Goal: Information Seeking & Learning: Learn about a topic

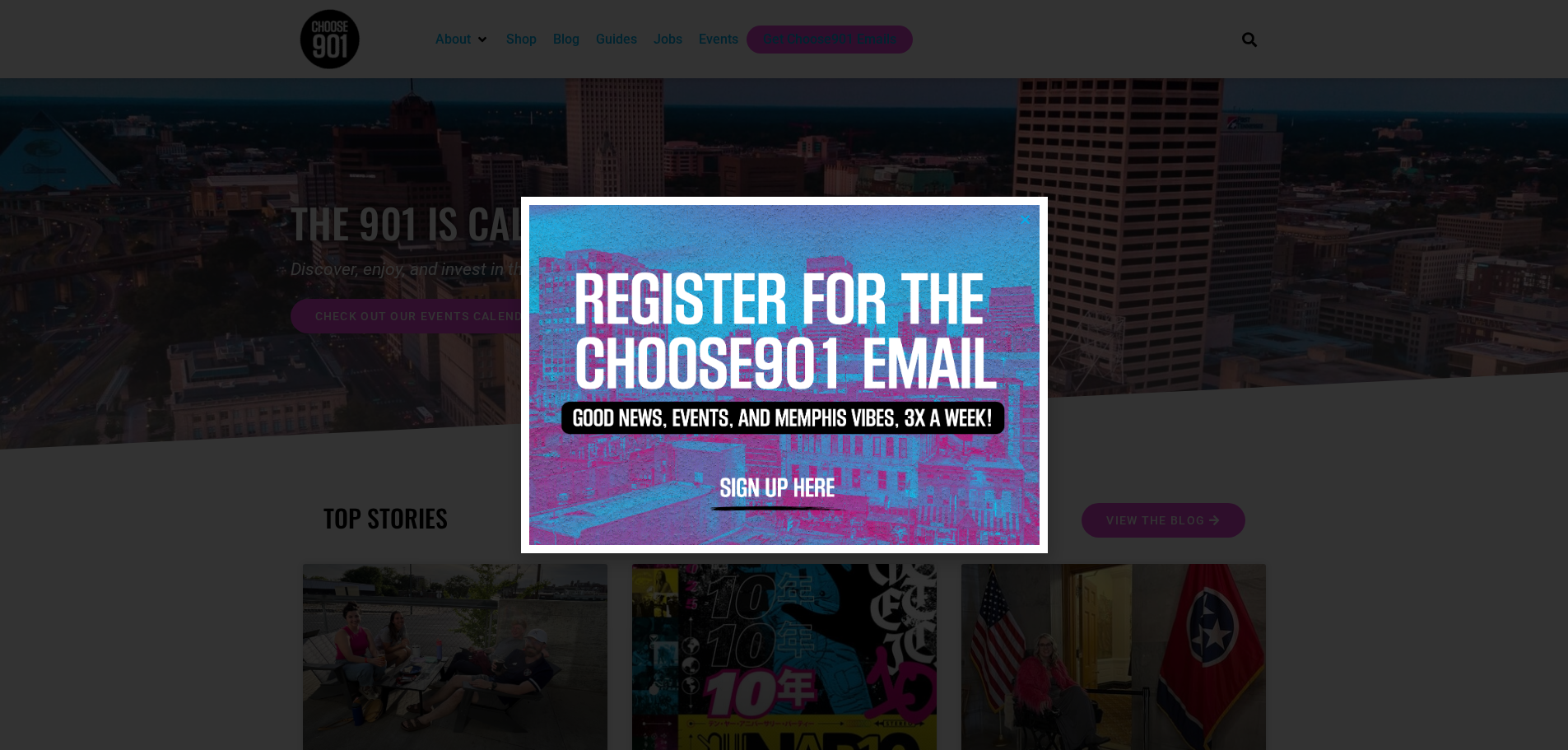
click at [1025, 218] on icon "Close" at bounding box center [1025, 219] width 13 height 13
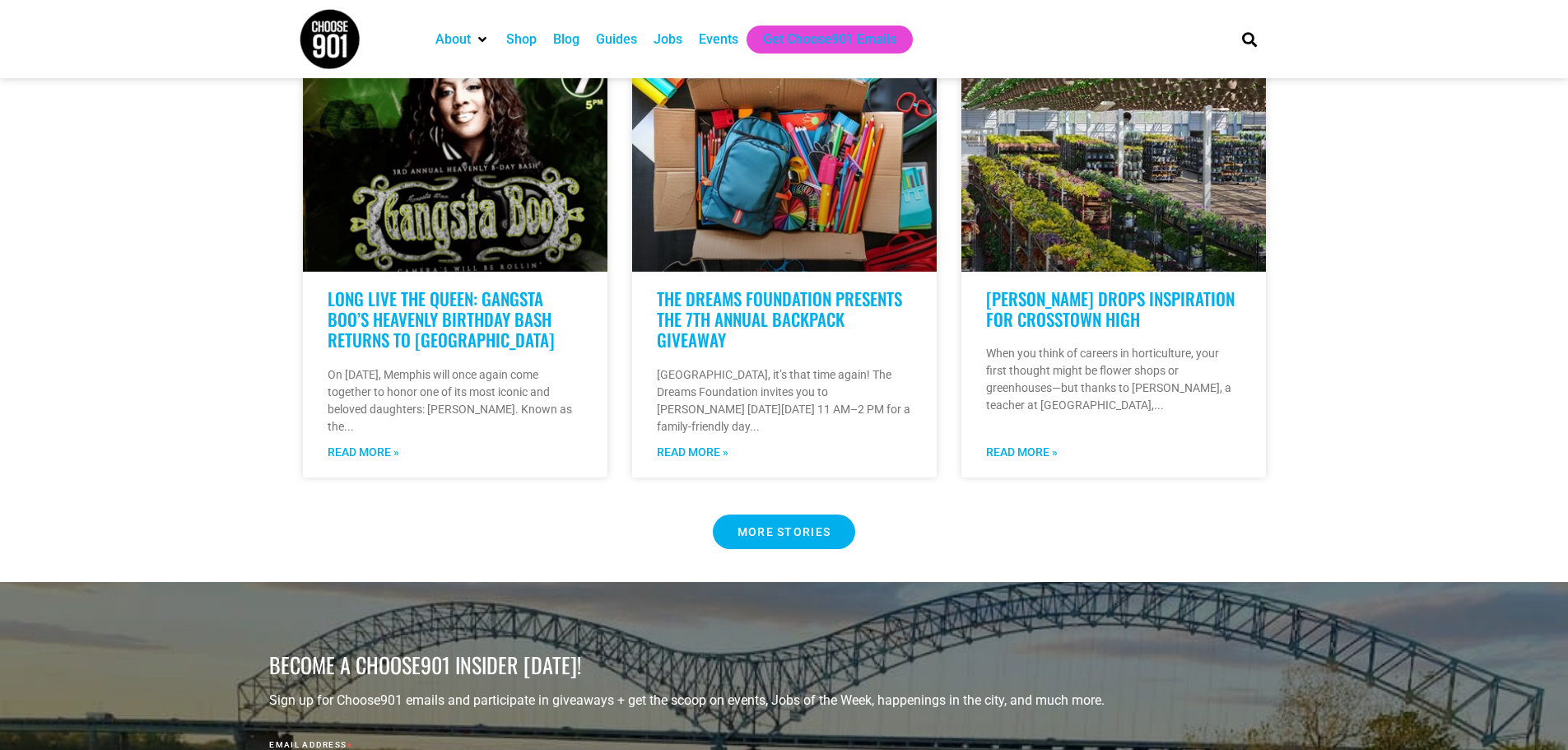
scroll to position [1362, 0]
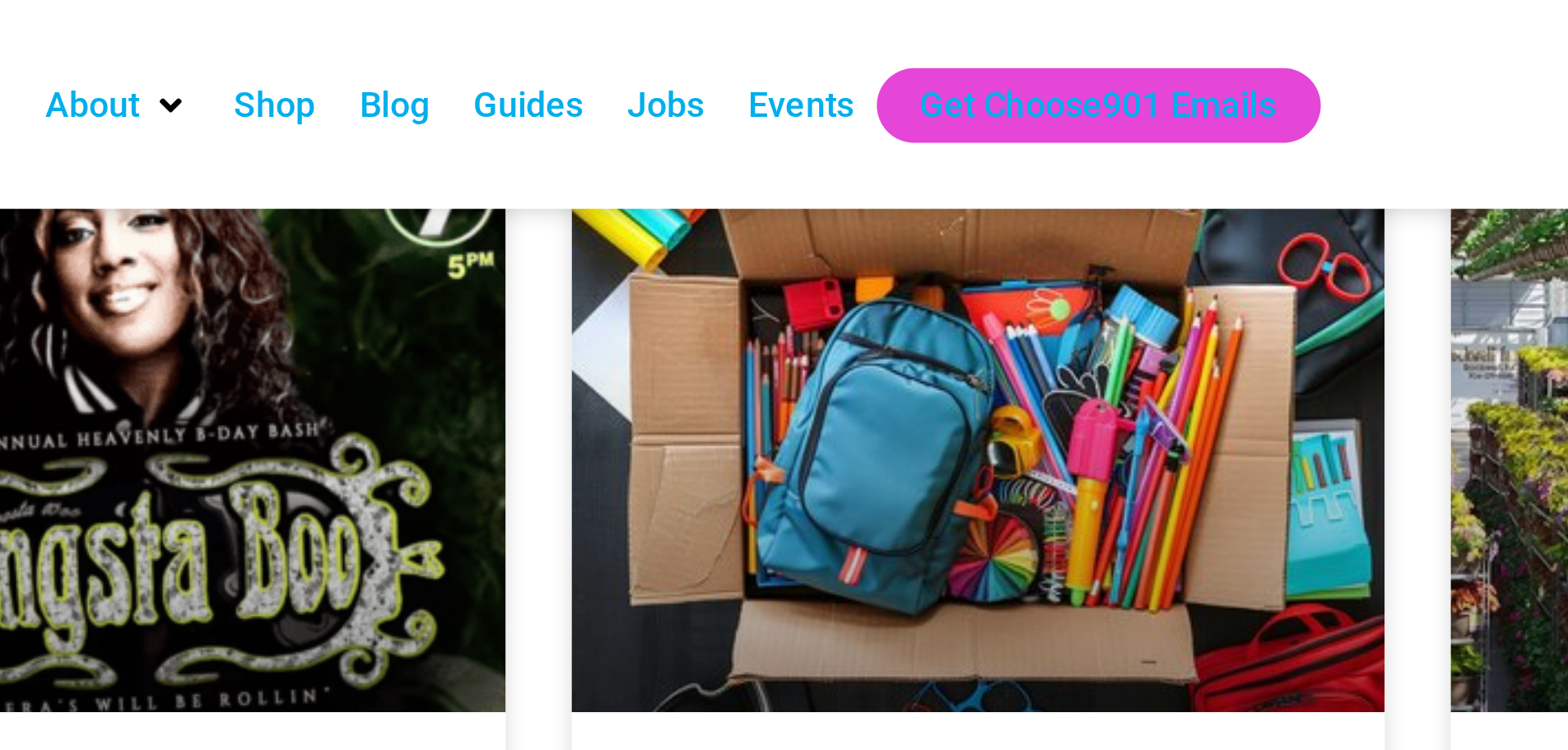
click at [664, 43] on div "Jobs" at bounding box center [669, 39] width 29 height 20
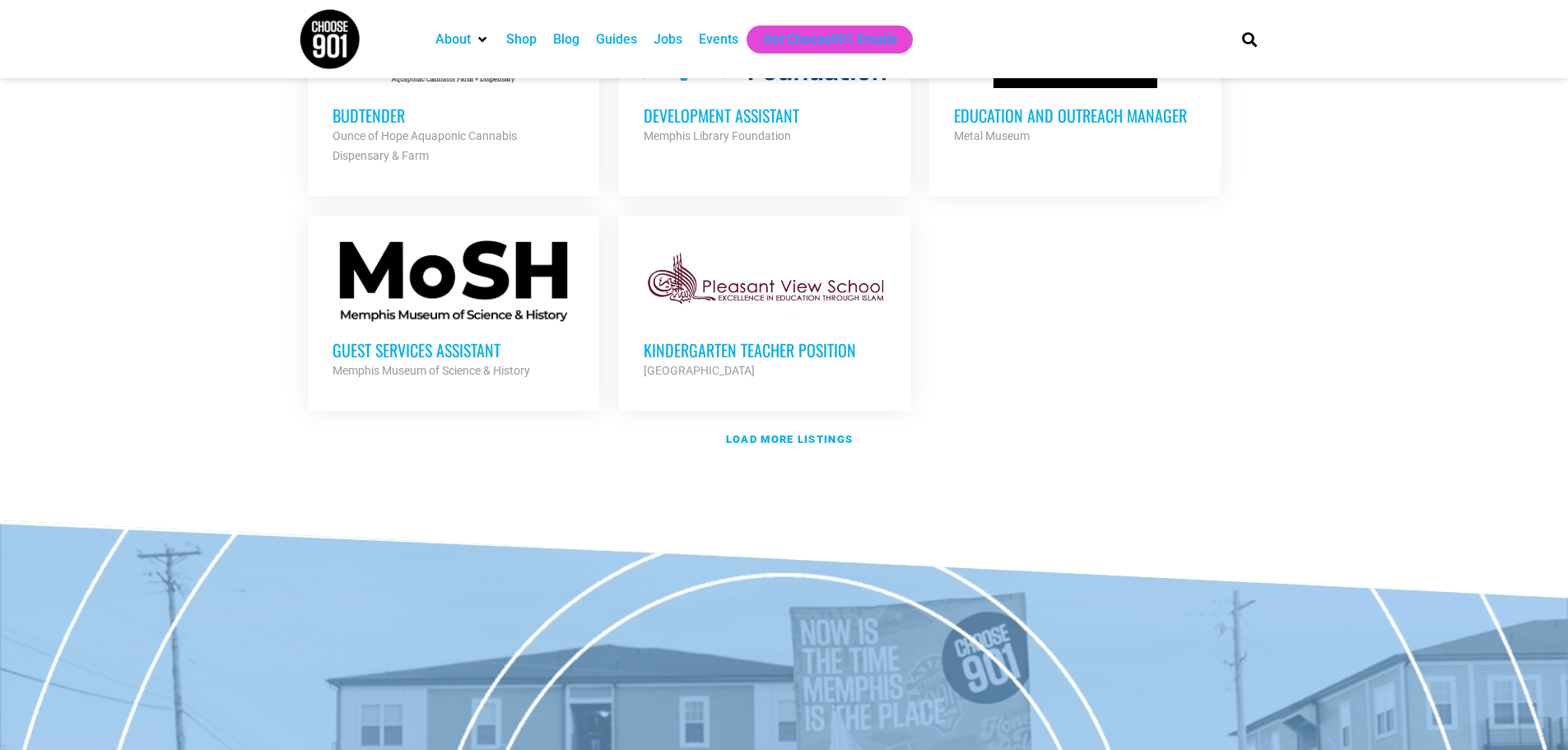
scroll to position [1934, 0]
click at [821, 433] on strong "Load more listings" at bounding box center [790, 438] width 127 height 13
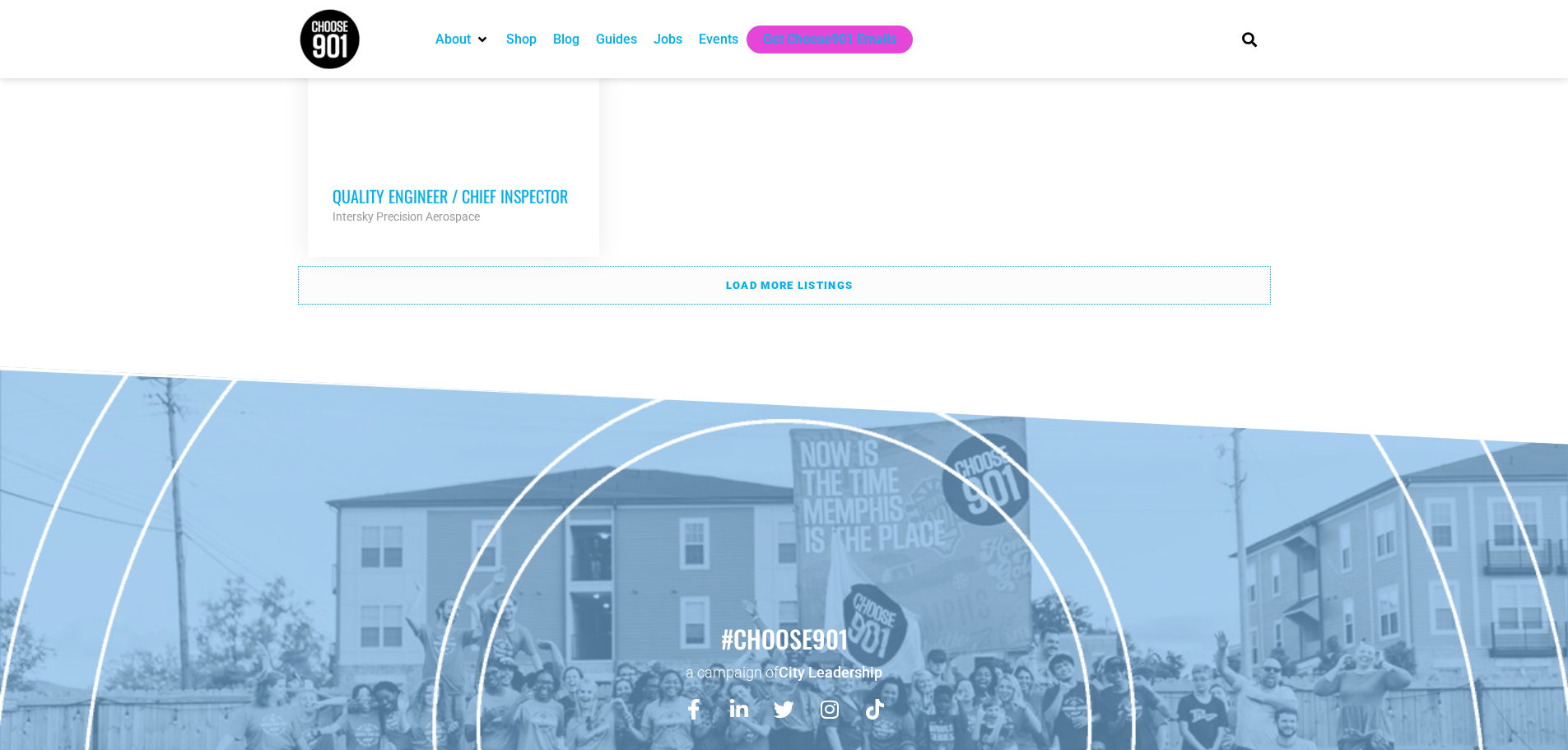
scroll to position [3786, 0]
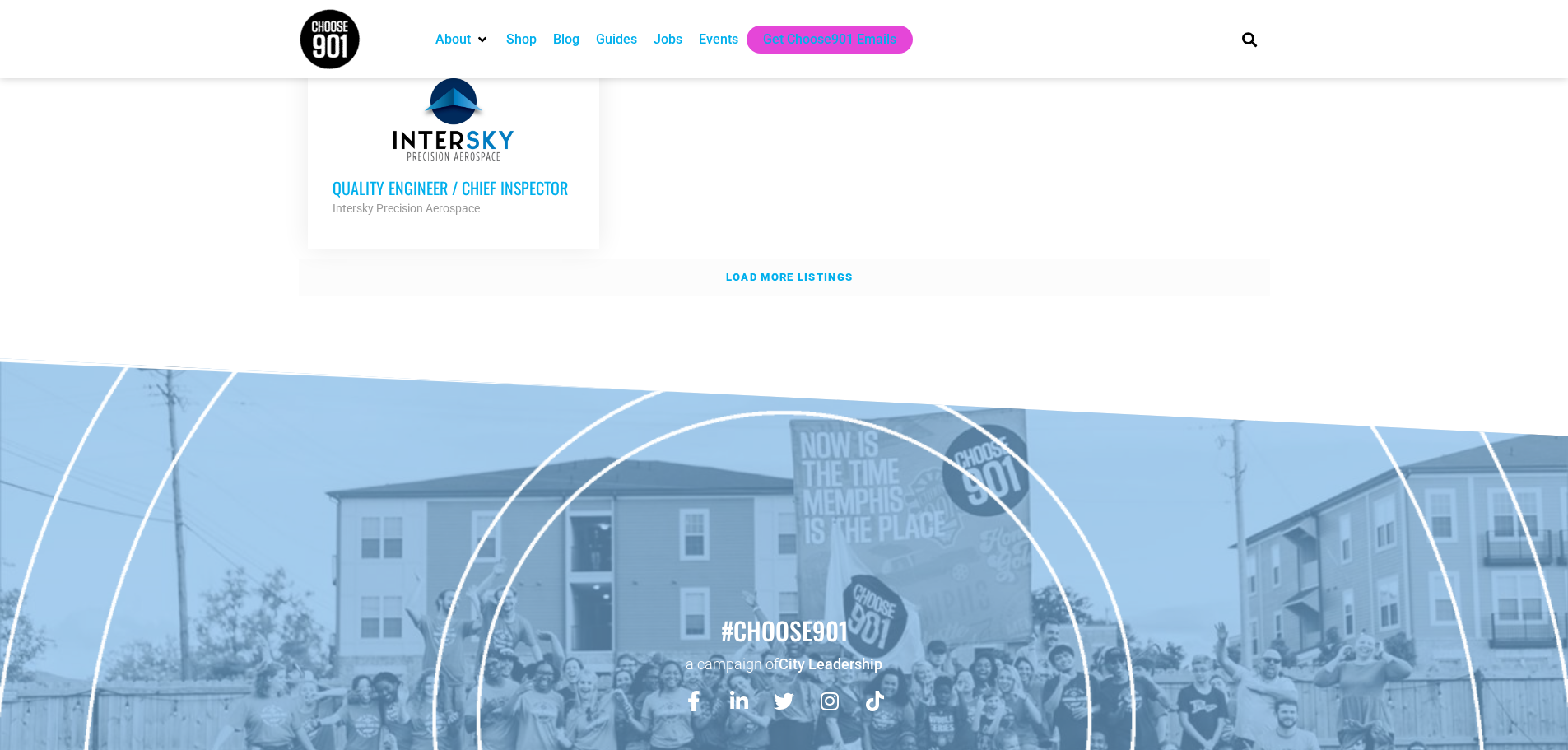
click at [763, 259] on link "Load more listings" at bounding box center [784, 277] width 971 height 38
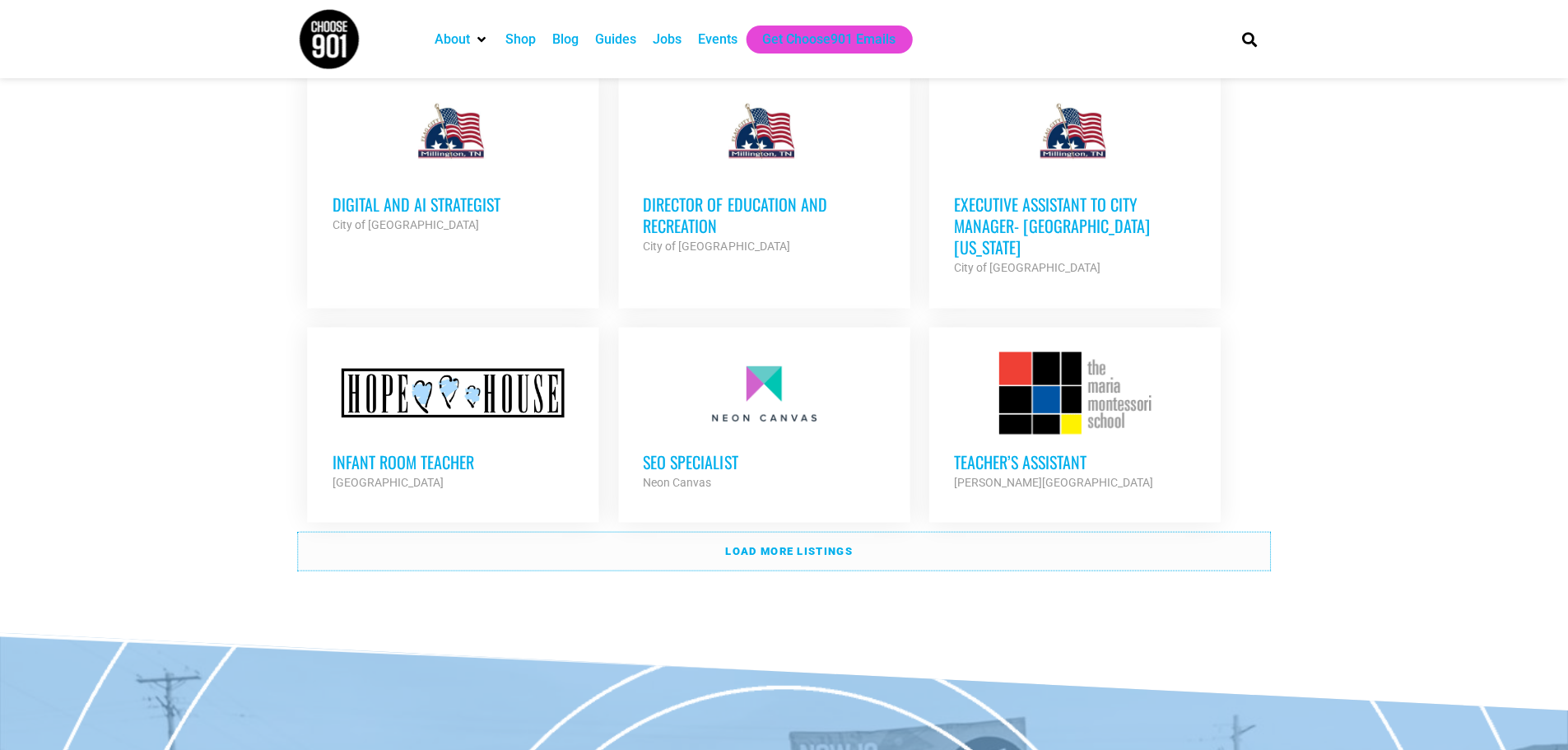
scroll to position [4991, 0]
click at [755, 544] on strong "Load more listings" at bounding box center [790, 550] width 127 height 13
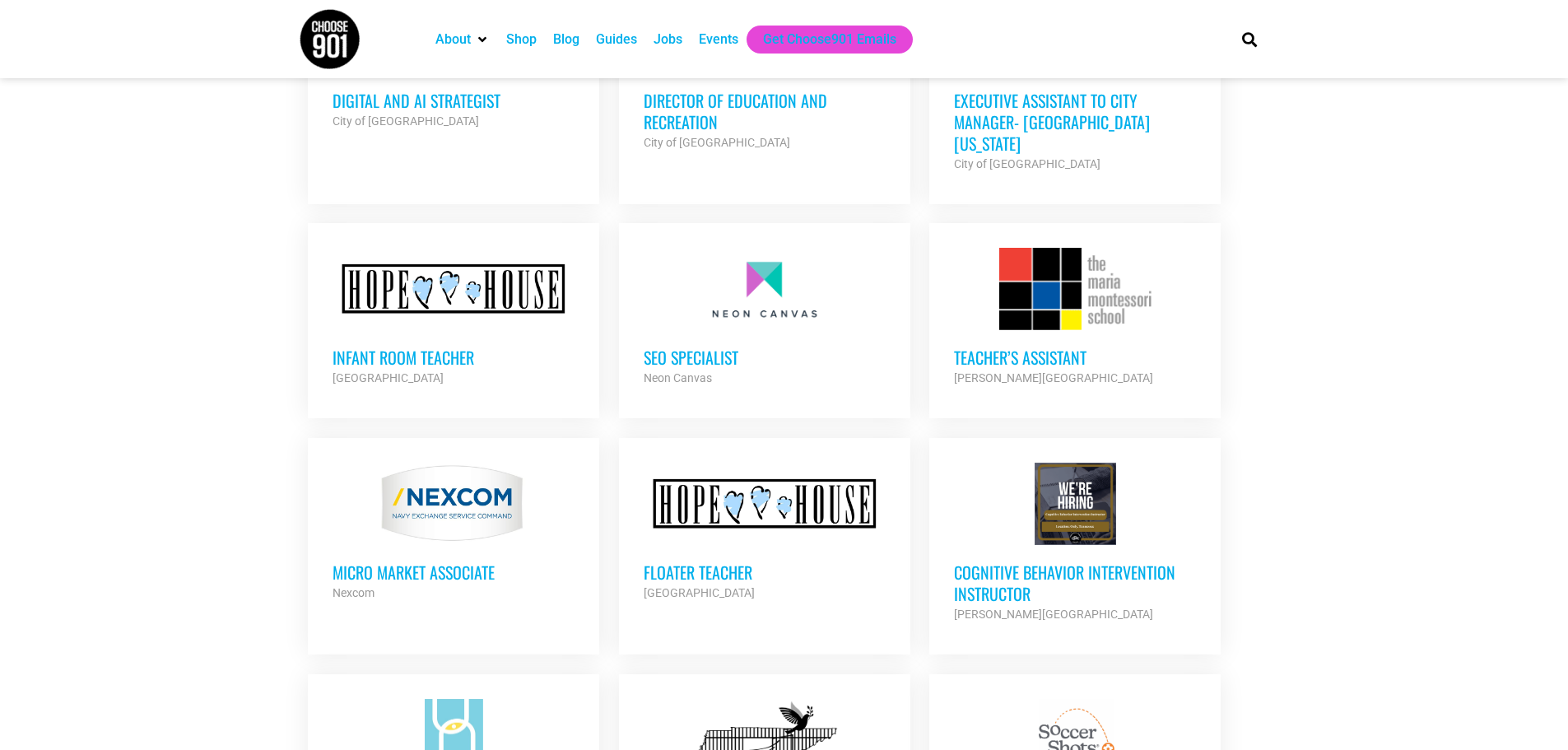
scroll to position [5011, 0]
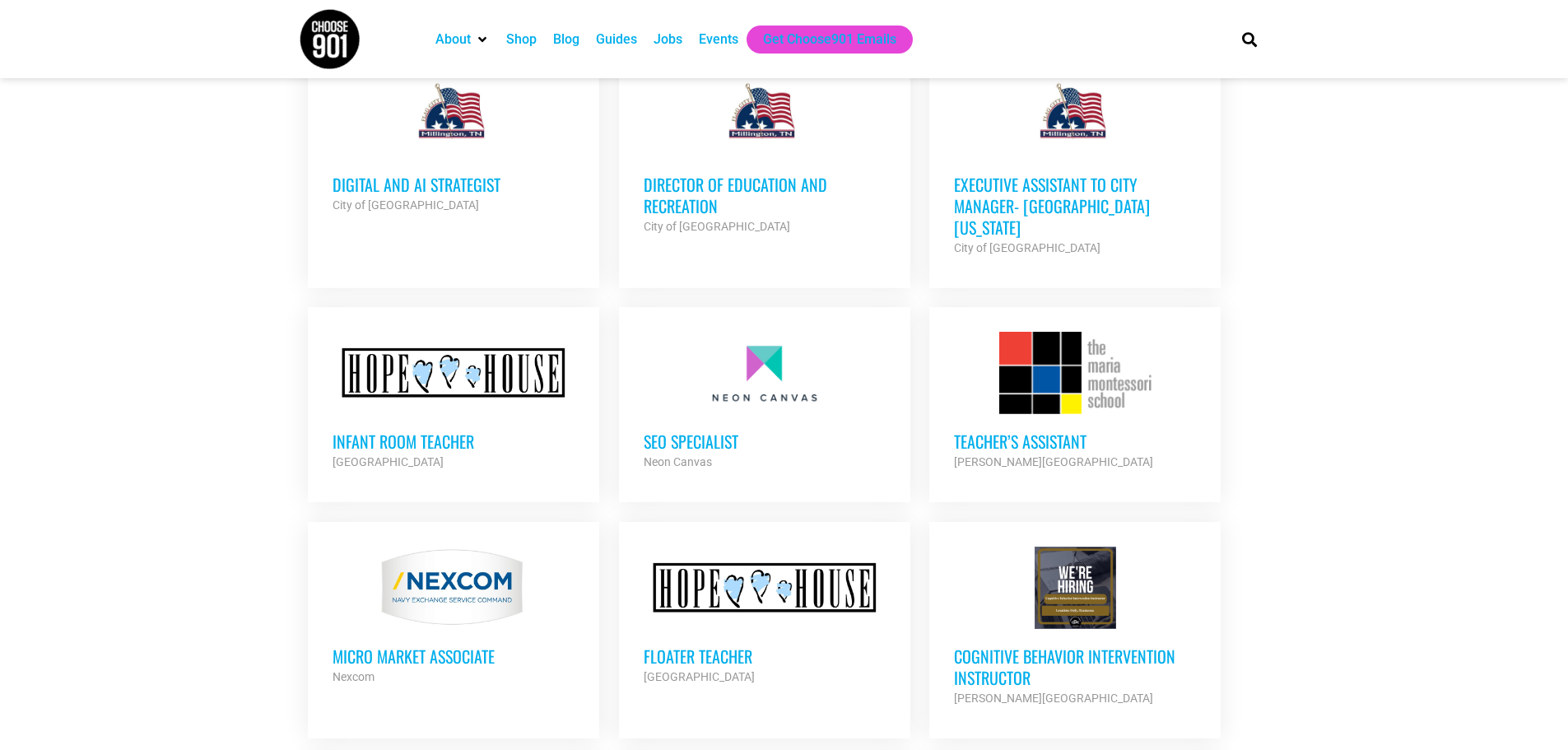
click at [1069, 339] on div at bounding box center [1075, 373] width 242 height 82
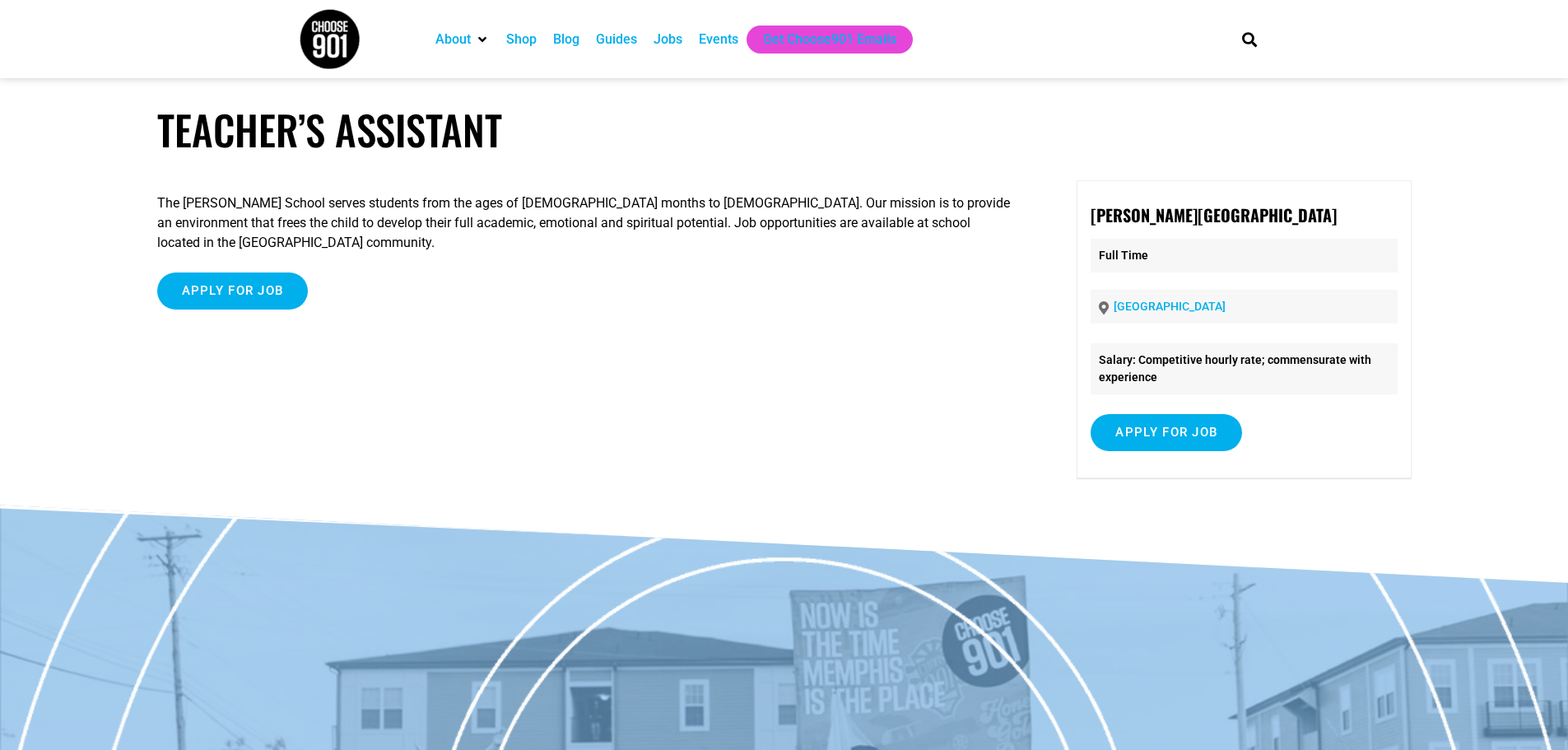
click at [184, 202] on p "The Maria Montessori School serves students from the ages of 18 months to 14 ye…" at bounding box center [586, 223] width 858 height 60
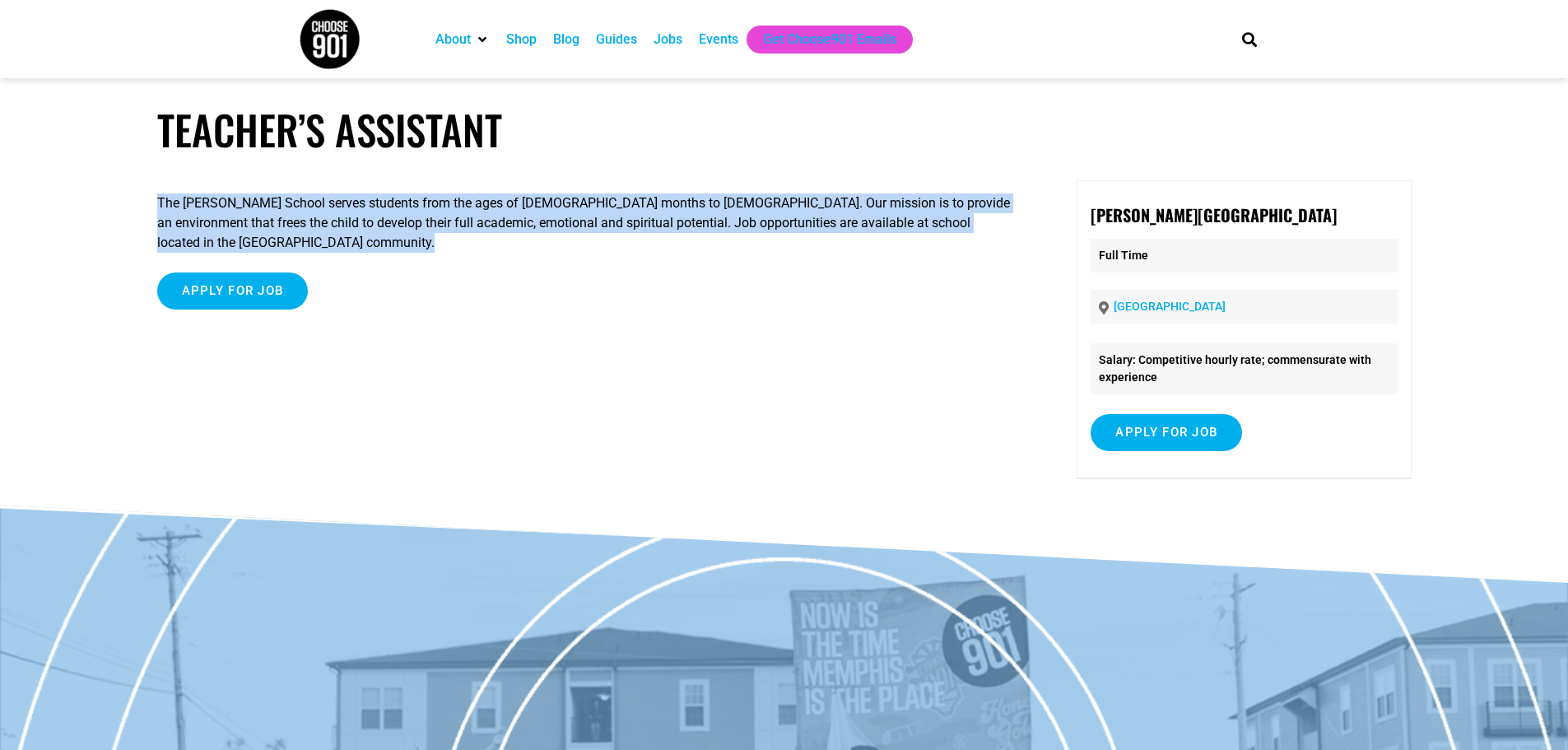
click at [184, 202] on p "The Maria Montessori School serves students from the ages of 18 months to 14 ye…" at bounding box center [586, 223] width 858 height 60
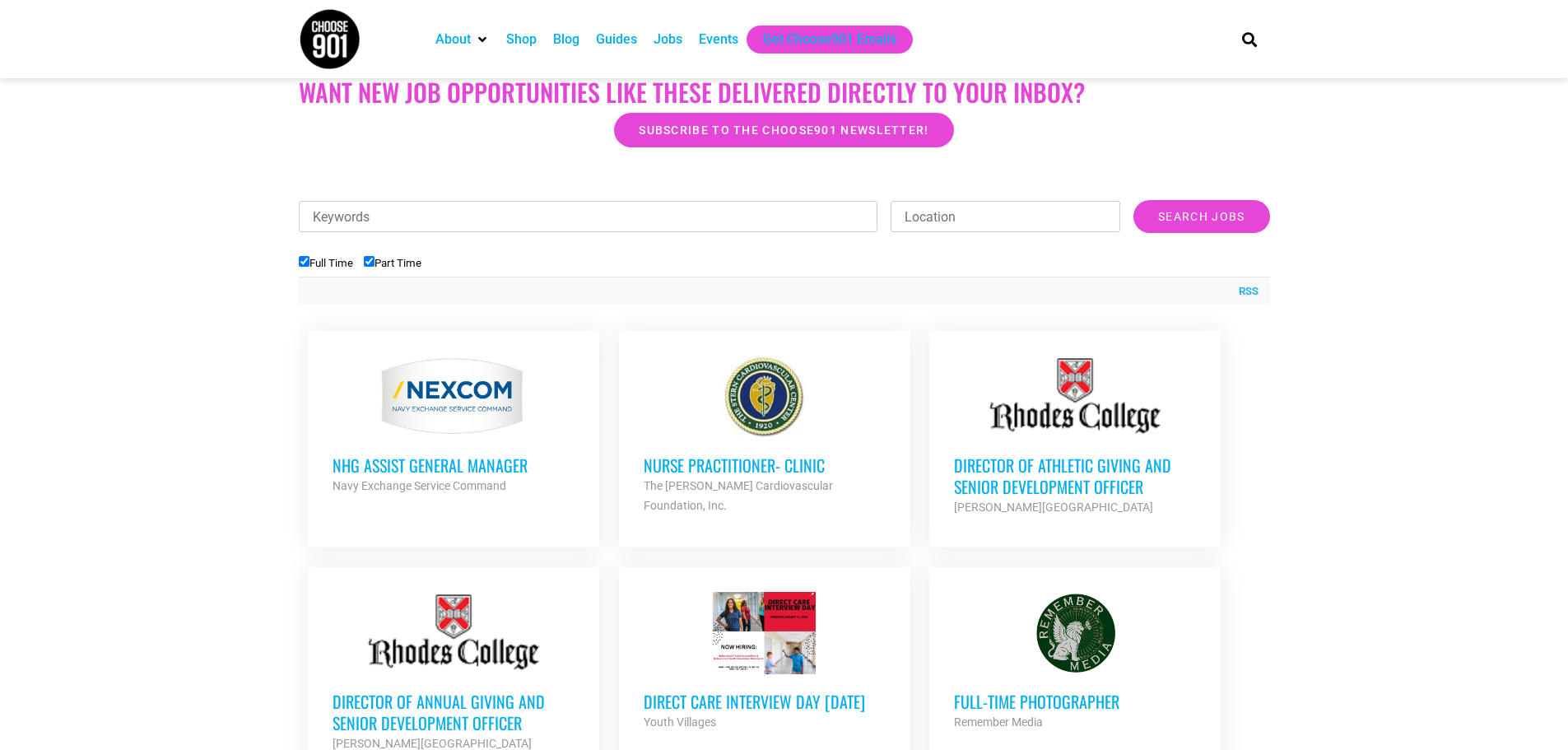
scroll to position [425, 0]
